Goal: Information Seeking & Learning: Find specific fact

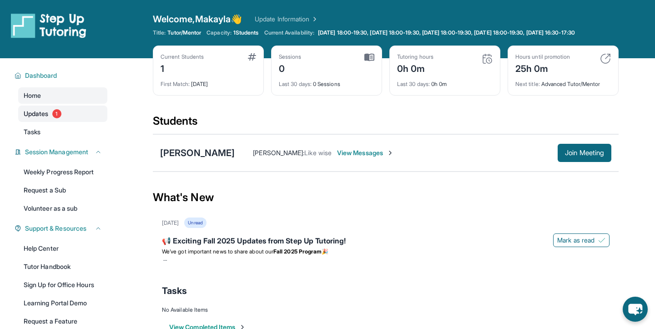
click at [73, 115] on link "Updates 1" at bounding box center [62, 113] width 89 height 16
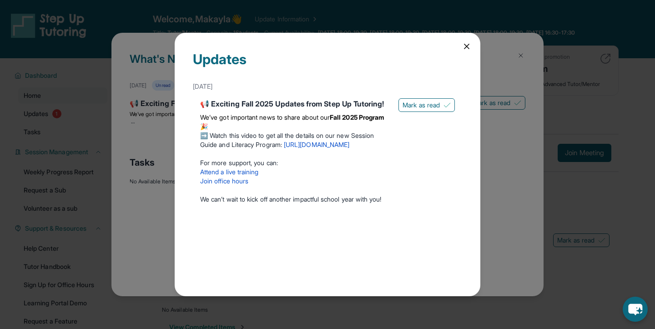
click at [448, 91] on div "[DATE]" at bounding box center [327, 86] width 269 height 16
click at [435, 104] on span "Mark as read" at bounding box center [420, 104] width 37 height 9
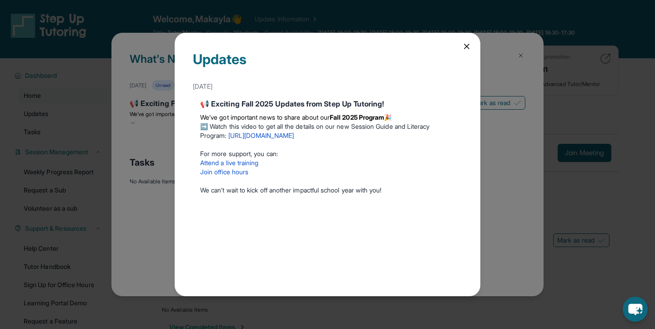
click at [463, 50] on icon at bounding box center [466, 46] width 9 height 9
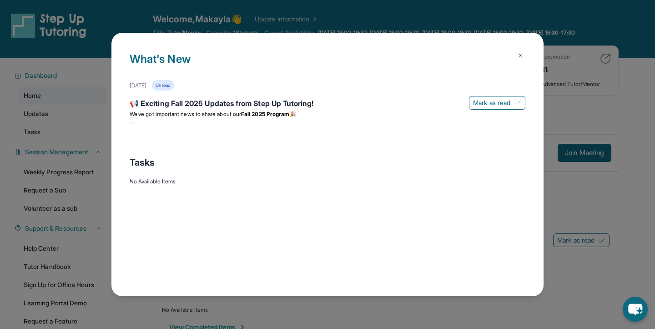
click at [525, 51] on button at bounding box center [520, 55] width 18 height 18
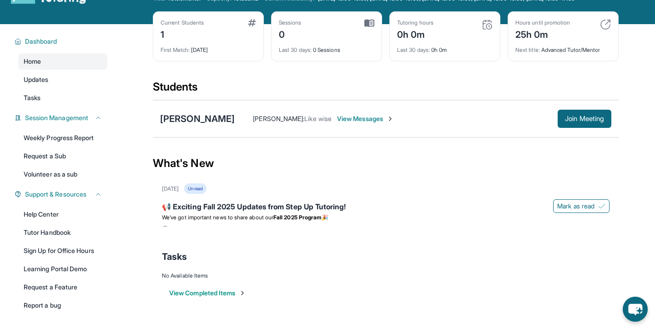
scroll to position [36, 0]
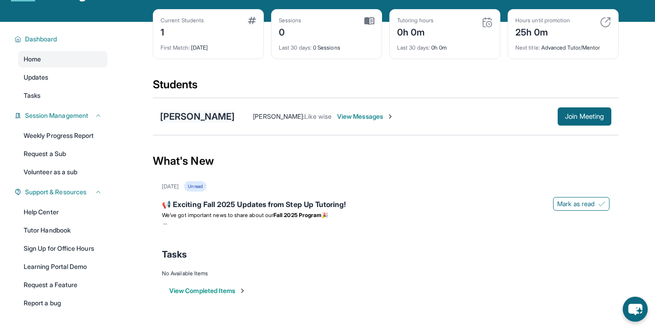
click at [220, 123] on div "[PERSON_NAME]" at bounding box center [197, 116] width 75 height 13
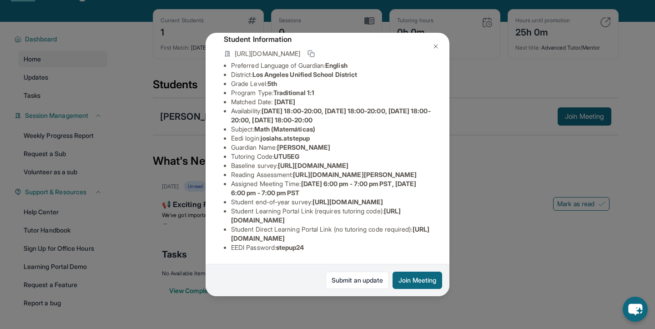
scroll to position [124, 322]
drag, startPoint x: 390, startPoint y: 120, endPoint x: 235, endPoint y: 107, distance: 156.0
click at [235, 107] on div "[PERSON_NAME] Guardian: [PERSON_NAME] Student Information [URL][DOMAIN_NAME] Pr…" at bounding box center [327, 164] width 244 height 263
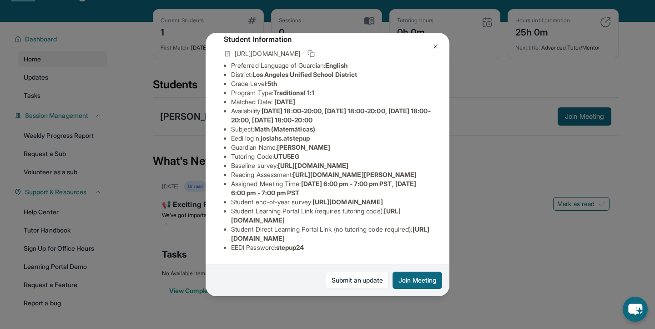
drag, startPoint x: 225, startPoint y: 105, endPoint x: 426, endPoint y: 125, distance: 202.4
click at [426, 125] on ul "Preferred Language of Guardian: English District: [GEOGRAPHIC_DATA] Unified Sch…" at bounding box center [327, 156] width 207 height 191
copy span "[URL][DOMAIN_NAME]"
click at [294, 215] on li "Student Learning Portal Link (requires tutoring code) : [URL][DOMAIN_NAME]" at bounding box center [331, 215] width 200 height 18
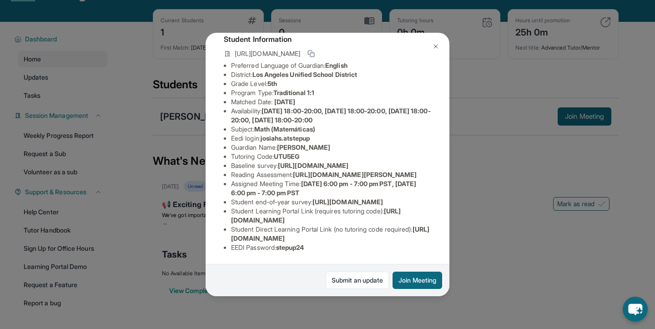
click at [432, 45] on img at bounding box center [435, 46] width 7 height 7
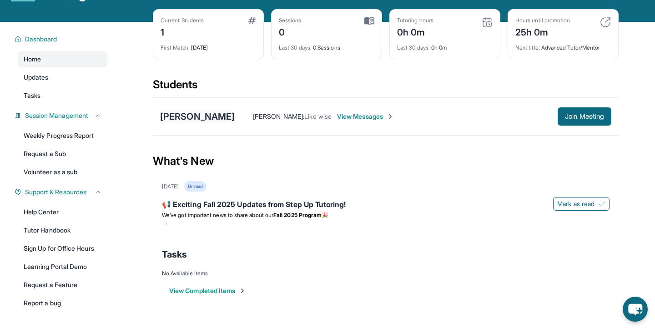
click at [208, 121] on div "[PERSON_NAME]" at bounding box center [197, 116] width 75 height 13
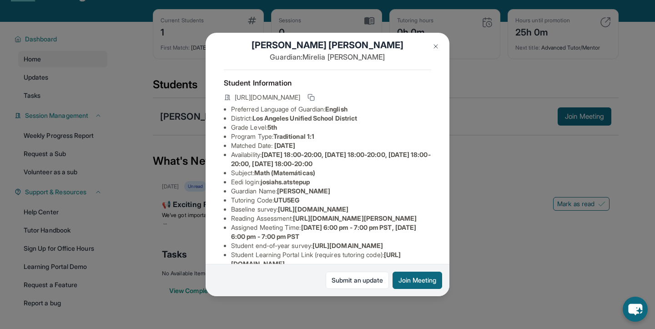
scroll to position [14, 0]
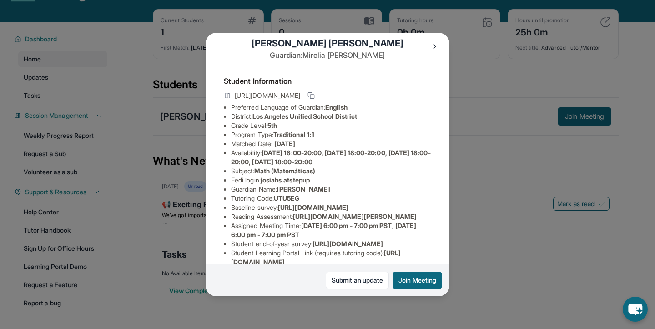
drag, startPoint x: 263, startPoint y: 179, endPoint x: 317, endPoint y: 179, distance: 54.1
click at [318, 179] on li "Eedi login : [PERSON_NAME].atstepup" at bounding box center [331, 179] width 200 height 9
drag, startPoint x: 317, startPoint y: 180, endPoint x: 262, endPoint y: 180, distance: 55.5
click at [262, 180] on li "Eedi login : [PERSON_NAME].atstepup" at bounding box center [331, 179] width 200 height 9
copy li "josiahs.atstepup"
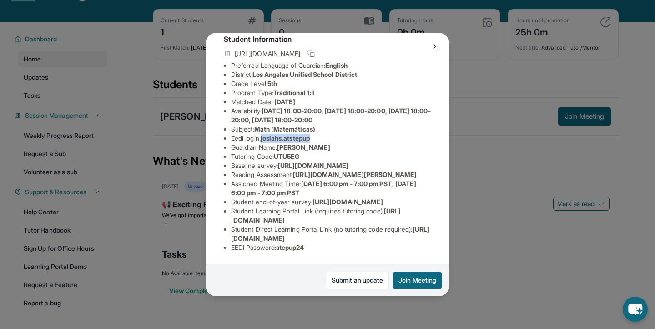
scroll to position [137, 0]
click at [433, 45] on img at bounding box center [435, 46] width 7 height 7
